Goal: Transaction & Acquisition: Purchase product/service

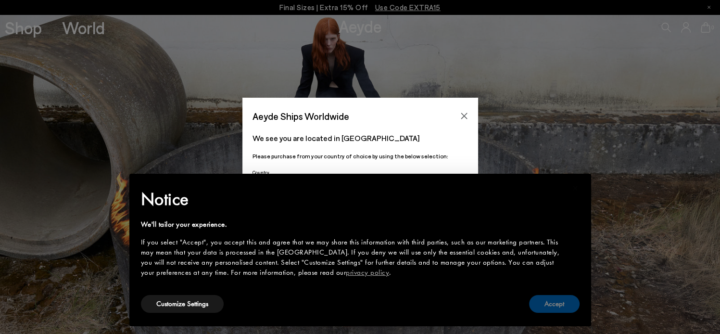
click at [546, 304] on button "Accept" at bounding box center [554, 304] width 50 height 18
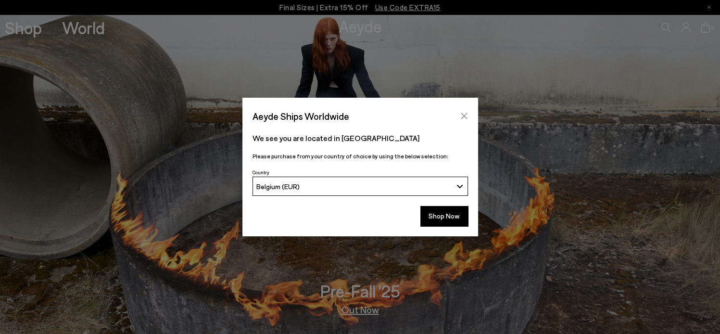
click at [458, 110] on button "Close" at bounding box center [464, 116] width 14 height 14
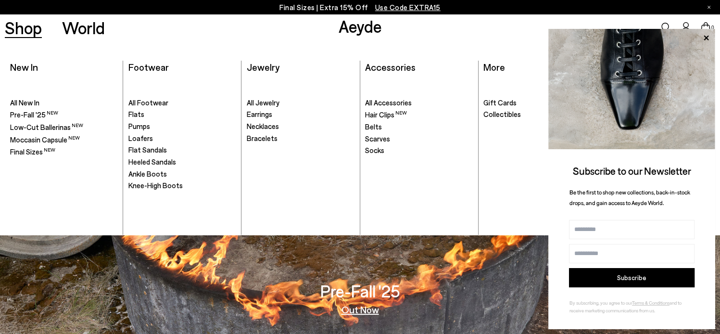
click at [21, 23] on link "Shop" at bounding box center [23, 27] width 37 height 17
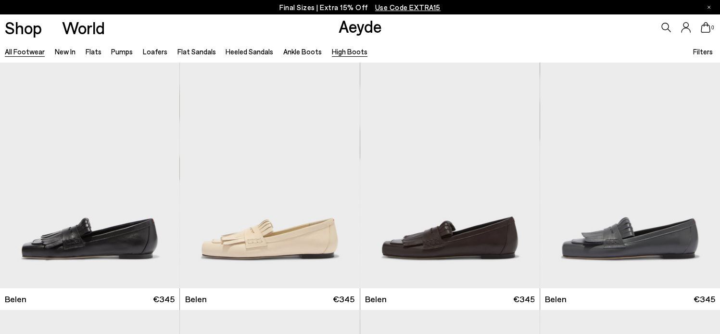
click at [332, 52] on link "High Boots" at bounding box center [350, 51] width 36 height 9
